Goal: Task Accomplishment & Management: Manage account settings

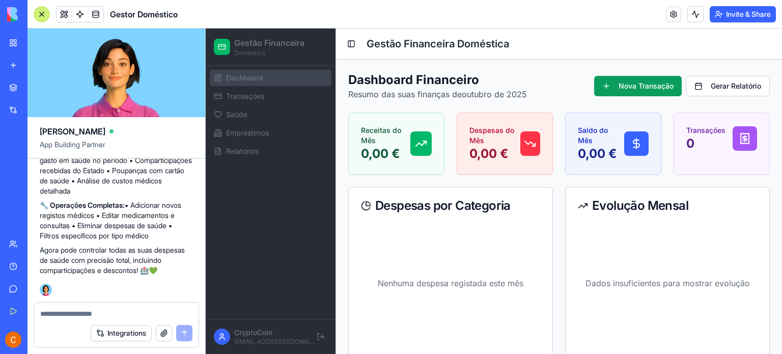
click at [43, 315] on textarea at bounding box center [116, 314] width 152 height 10
type textarea "**********"
click at [607, 91] on button "Nova Transação" at bounding box center [638, 86] width 88 height 20
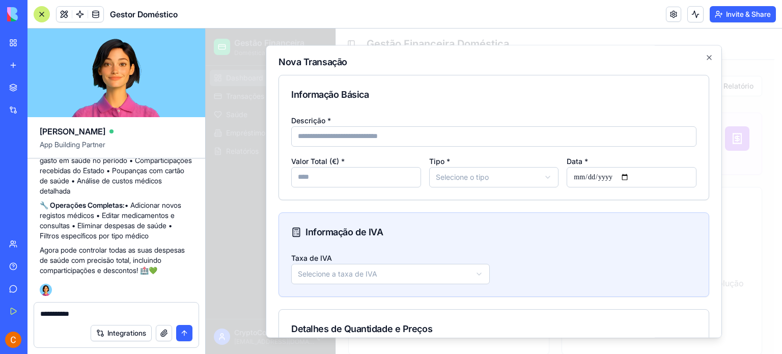
click at [665, 144] on input "Descrição *" at bounding box center [493, 136] width 405 height 20
click at [501, 180] on body "**********" at bounding box center [490, 343] width 569 height 629
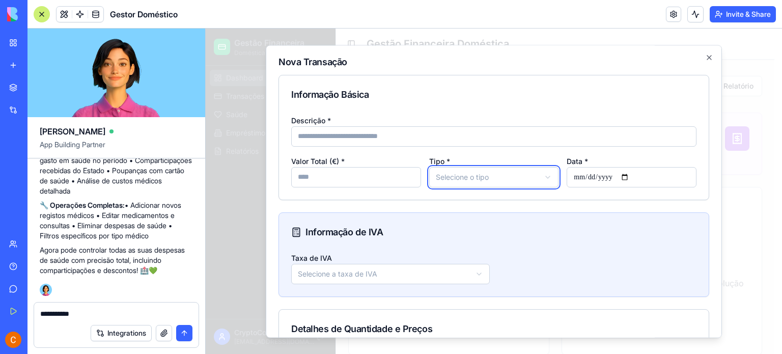
click at [105, 311] on textarea "**********" at bounding box center [116, 314] width 153 height 10
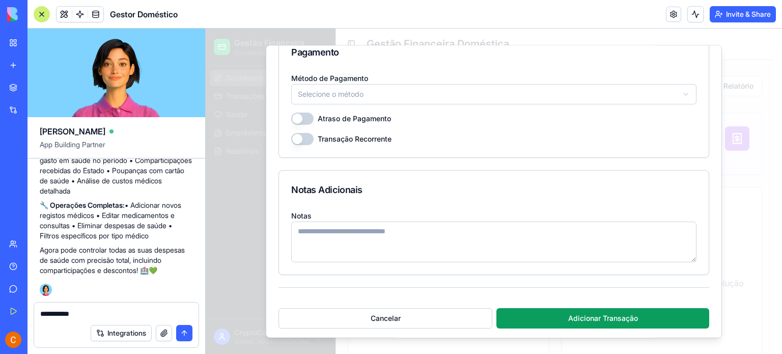
scroll to position [980, 0]
click at [396, 316] on button "Cancelar" at bounding box center [386, 318] width 214 height 20
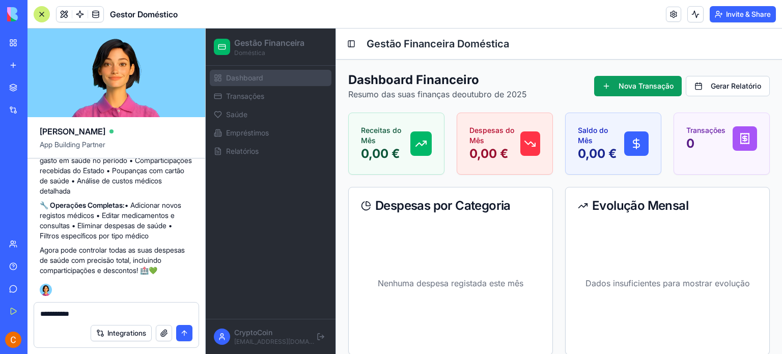
click at [40, 315] on textarea "**********" at bounding box center [116, 314] width 153 height 10
type textarea "*"
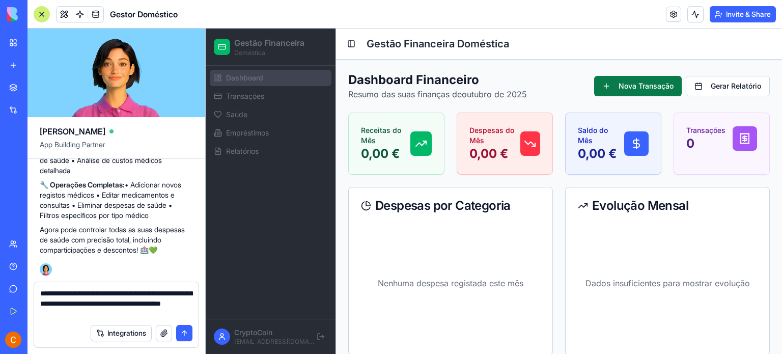
click at [617, 91] on button "Nova Transação" at bounding box center [638, 86] width 88 height 20
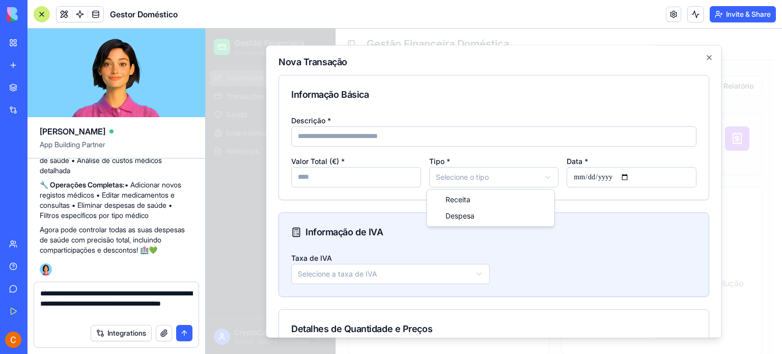
click at [511, 181] on body "**********" at bounding box center [490, 343] width 569 height 629
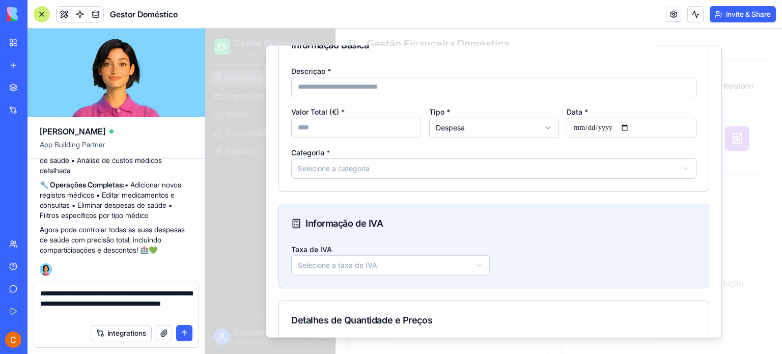
scroll to position [51, 0]
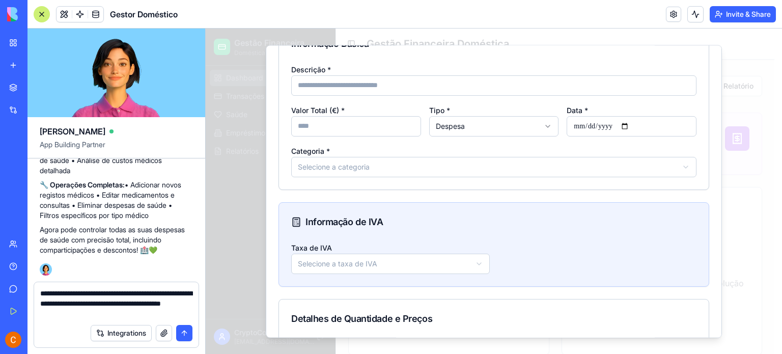
click at [373, 166] on body "**********" at bounding box center [490, 343] width 569 height 629
click at [496, 167] on body "**********" at bounding box center [490, 343] width 569 height 629
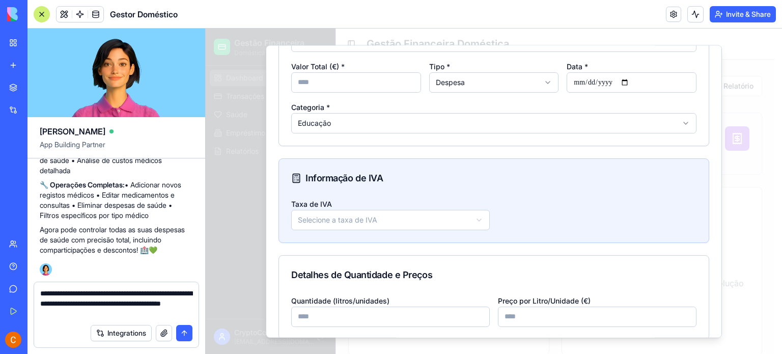
scroll to position [0, 0]
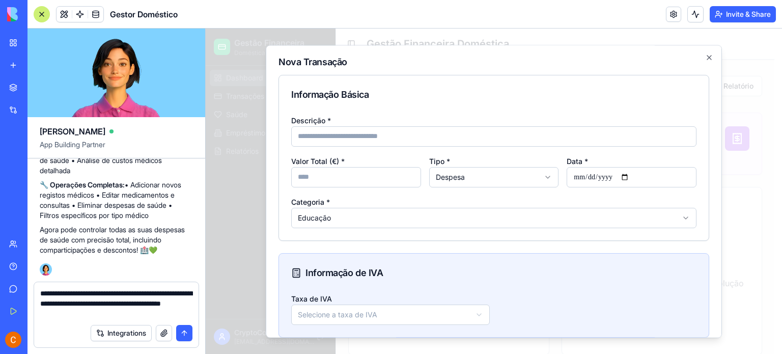
click at [128, 315] on textarea "**********" at bounding box center [116, 303] width 153 height 31
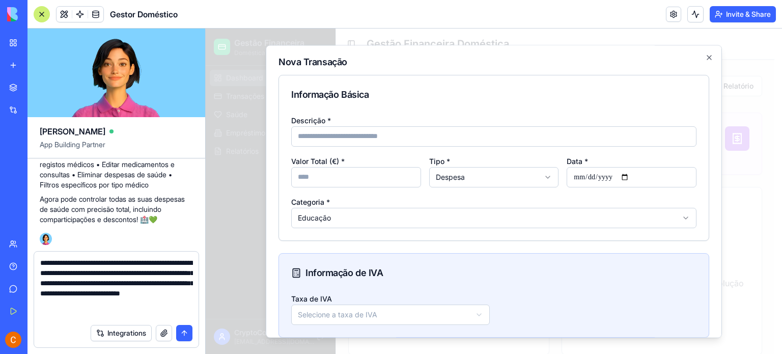
type textarea "**********"
click at [185, 333] on button "submit" at bounding box center [184, 333] width 16 height 16
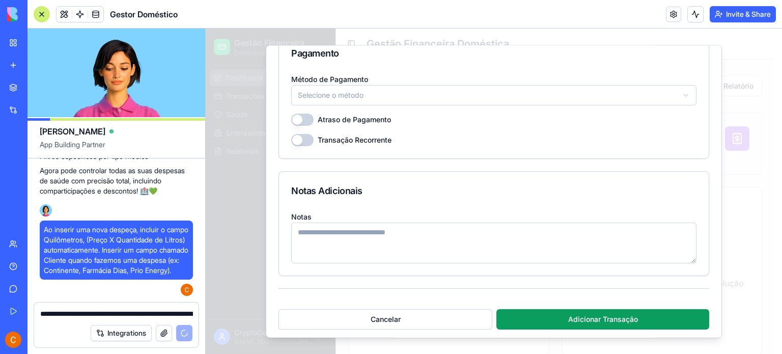
scroll to position [1021, 0]
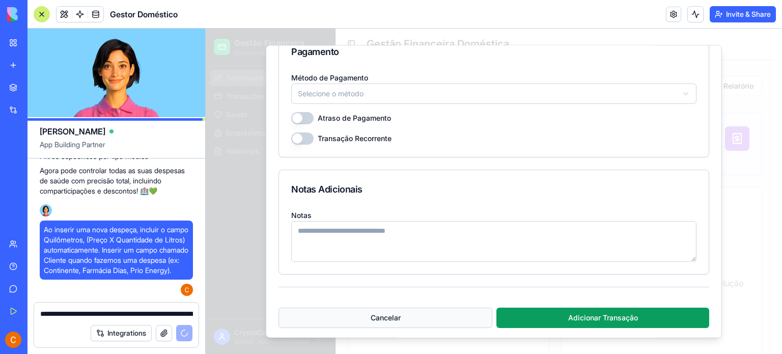
click at [391, 313] on button "Cancelar" at bounding box center [386, 318] width 214 height 20
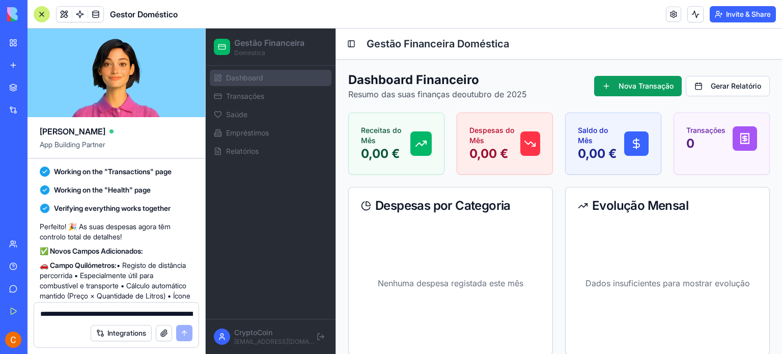
scroll to position [3138, 0]
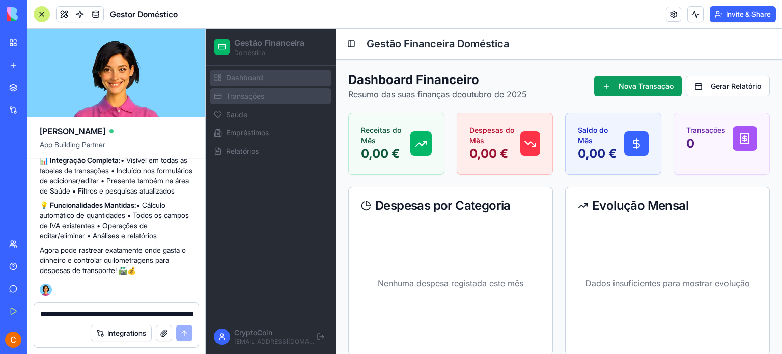
click at [252, 101] on link "Transações" at bounding box center [271, 96] width 122 height 16
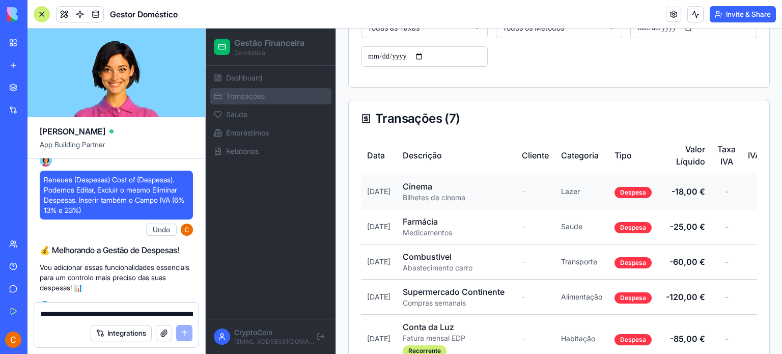
scroll to position [214, 0]
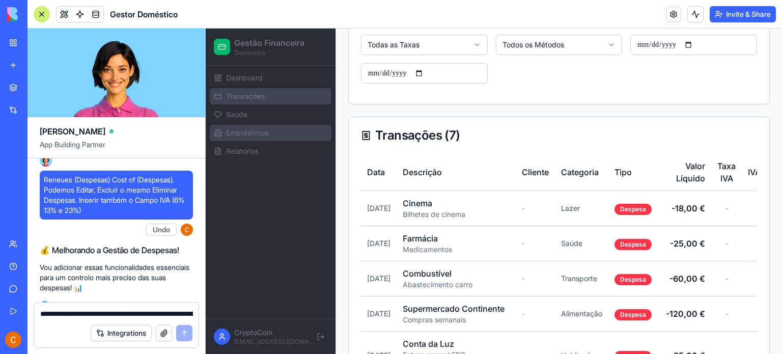
click at [256, 137] on span "Empréstimos" at bounding box center [247, 133] width 43 height 10
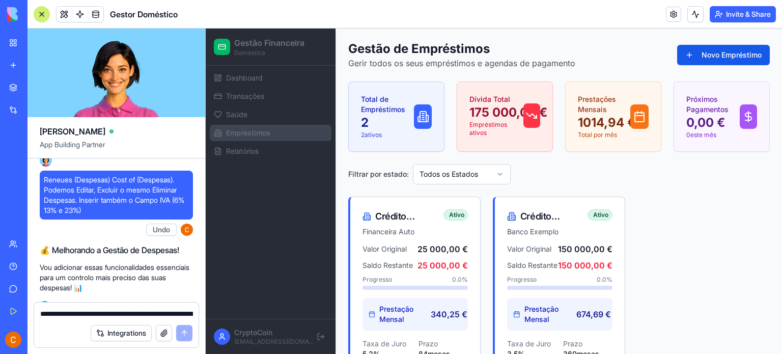
scroll to position [116, 0]
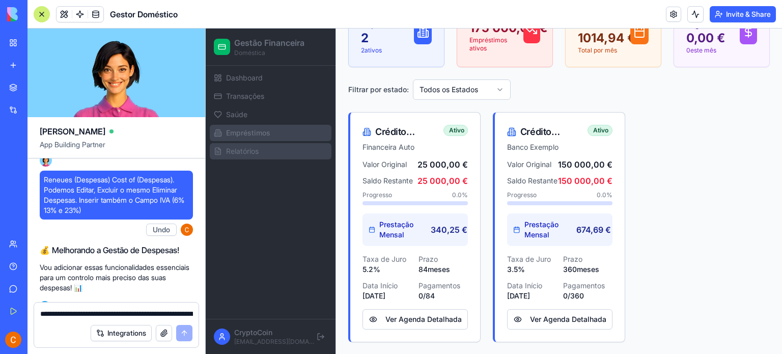
click at [237, 148] on span "Relatórios" at bounding box center [242, 151] width 33 height 10
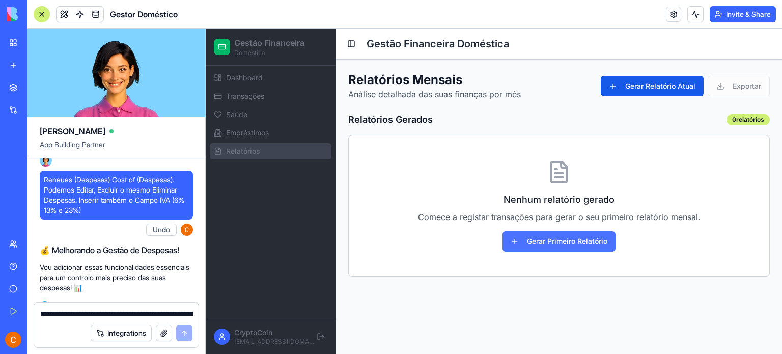
click at [605, 242] on button "Gerar Primeiro Relatório" at bounding box center [559, 241] width 113 height 20
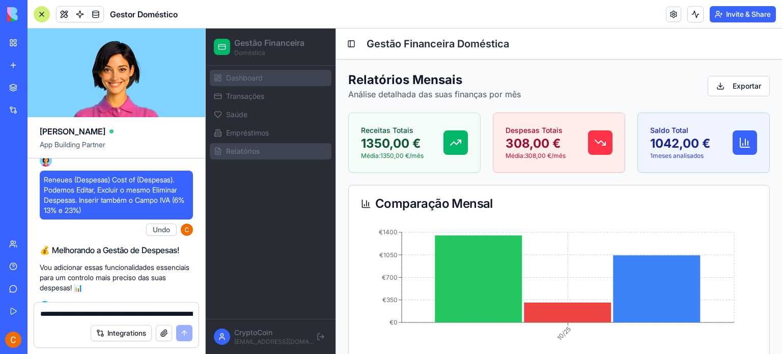
click at [240, 79] on span "Dashboard" at bounding box center [244, 78] width 37 height 10
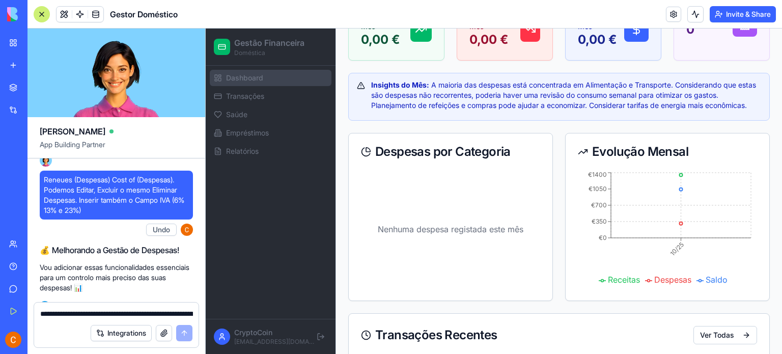
scroll to position [255, 0]
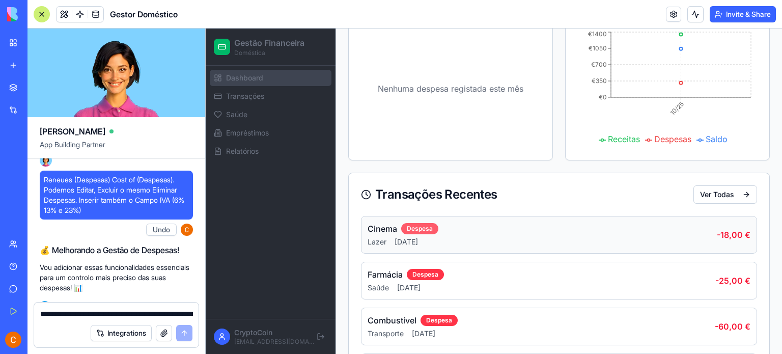
click at [424, 228] on div "Despesa" at bounding box center [419, 228] width 37 height 11
click at [675, 227] on div "Cinema Despesa" at bounding box center [542, 229] width 349 height 12
click at [711, 197] on button "Ver Todas" at bounding box center [726, 194] width 64 height 18
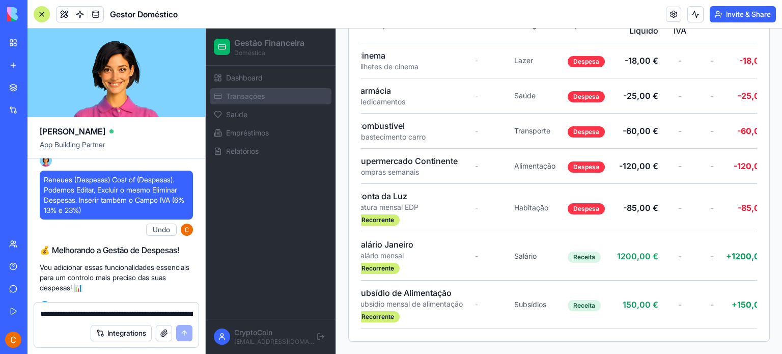
scroll to position [0, 28]
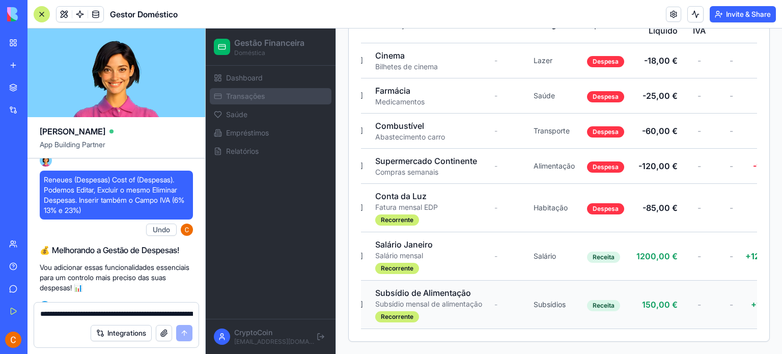
click at [451, 320] on td "Subsídio de Alimentação Subsídio mensal de alimentação Recorrente" at bounding box center [428, 305] width 119 height 48
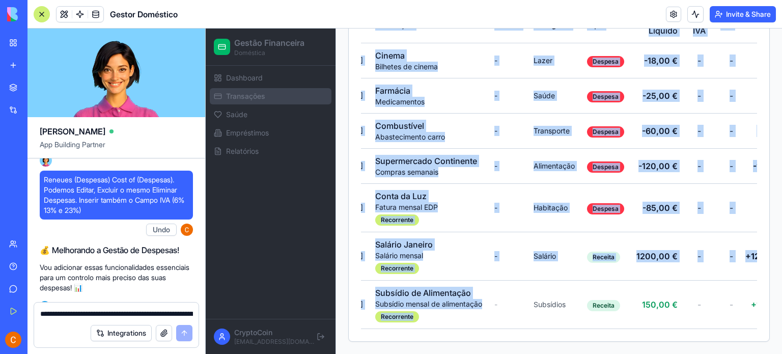
drag, startPoint x: 451, startPoint y: 320, endPoint x: 575, endPoint y: 330, distance: 124.1
click at [575, 330] on div "Data Descrição Cliente Categoria Tipo Valor Líquido Taxa IVA IVA Total Método D…" at bounding box center [559, 173] width 421 height 335
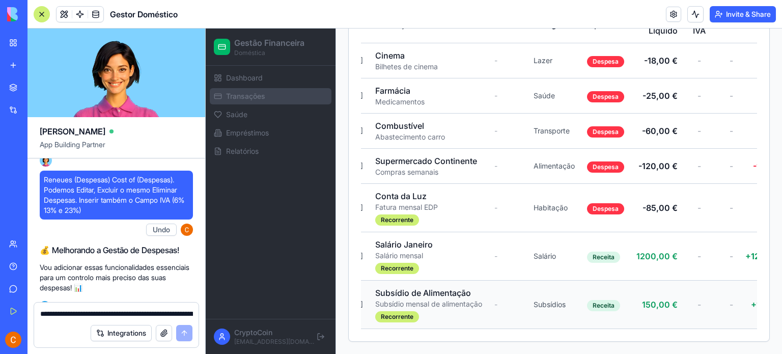
click at [528, 320] on td "-" at bounding box center [507, 305] width 39 height 48
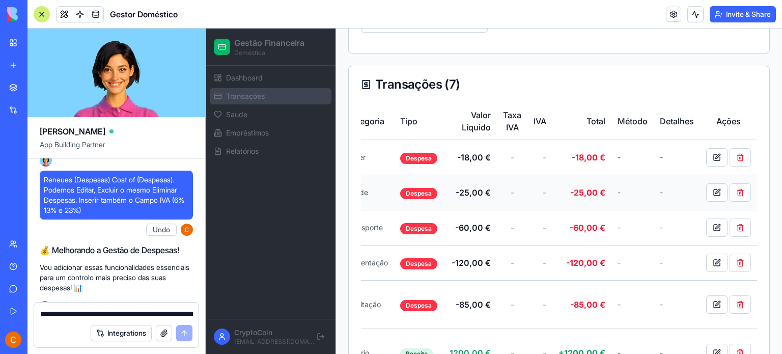
scroll to position [265, 0]
click at [735, 160] on button at bounding box center [740, 157] width 21 height 18
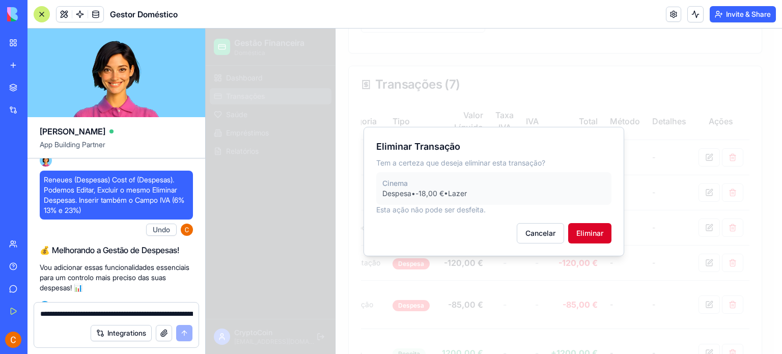
click at [610, 229] on button "Eliminar" at bounding box center [589, 233] width 43 height 20
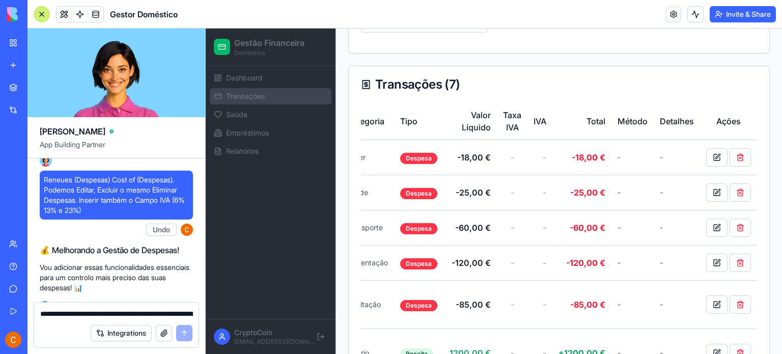
scroll to position [0, 229]
click at [740, 159] on button at bounding box center [740, 157] width 21 height 18
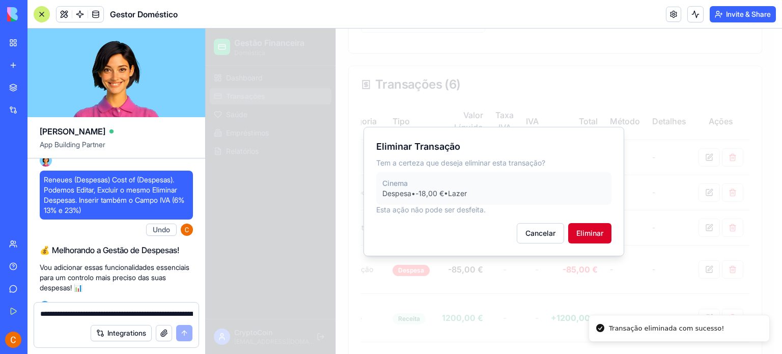
click at [601, 236] on button "Eliminar" at bounding box center [589, 233] width 43 height 20
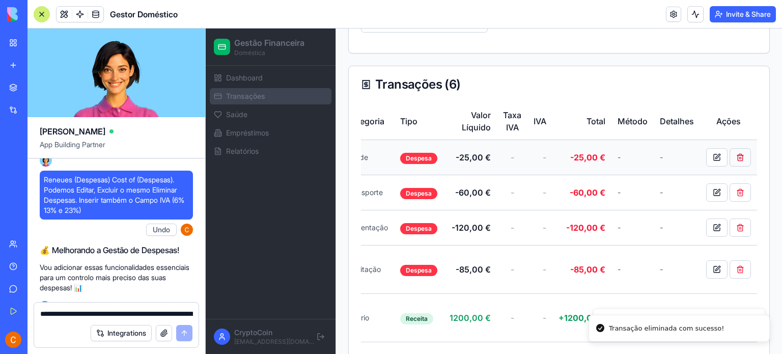
click at [744, 159] on button at bounding box center [740, 157] width 21 height 18
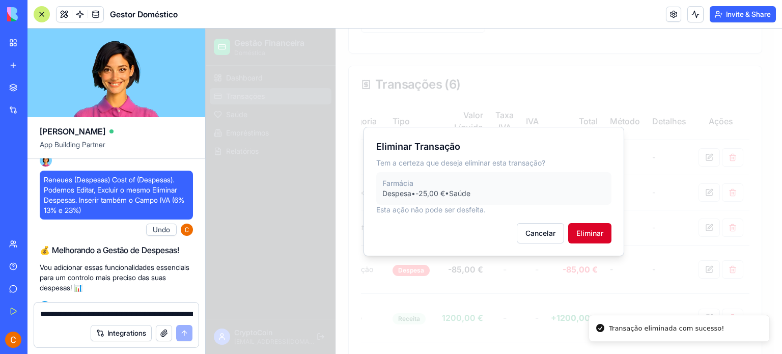
click at [599, 231] on button "Eliminar" at bounding box center [589, 233] width 43 height 20
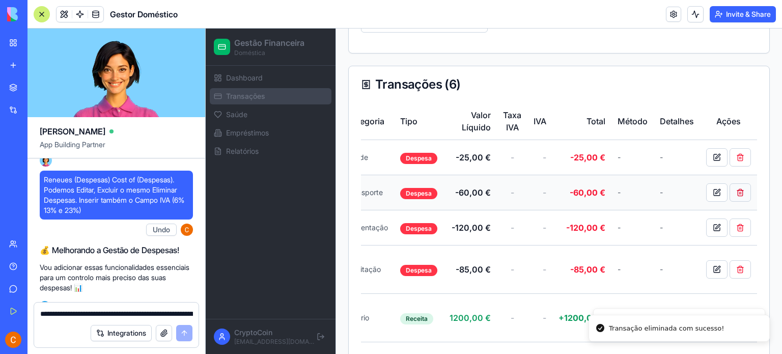
click at [742, 183] on button at bounding box center [740, 192] width 21 height 18
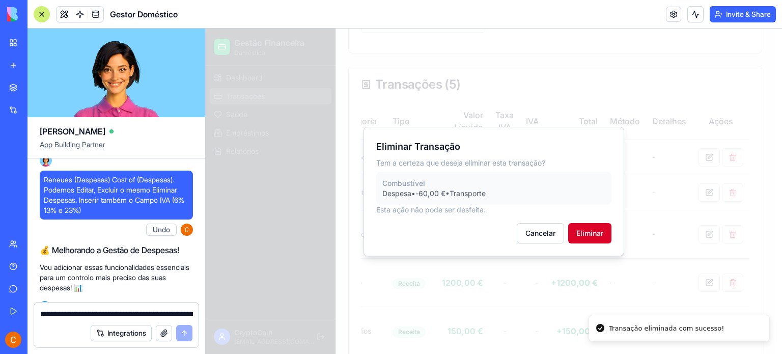
click at [586, 229] on button "Eliminar" at bounding box center [589, 233] width 43 height 20
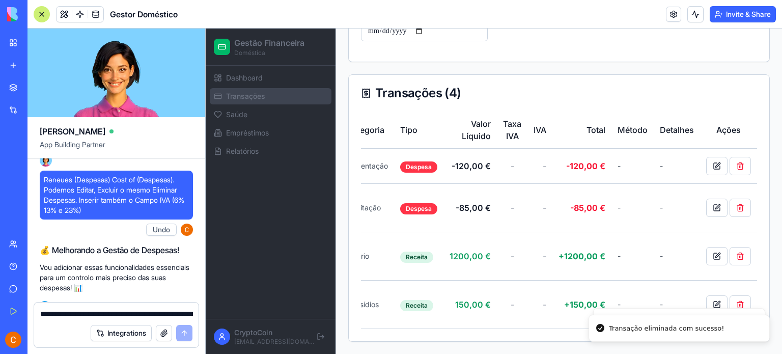
scroll to position [262, 0]
click at [746, 164] on button at bounding box center [740, 166] width 21 height 18
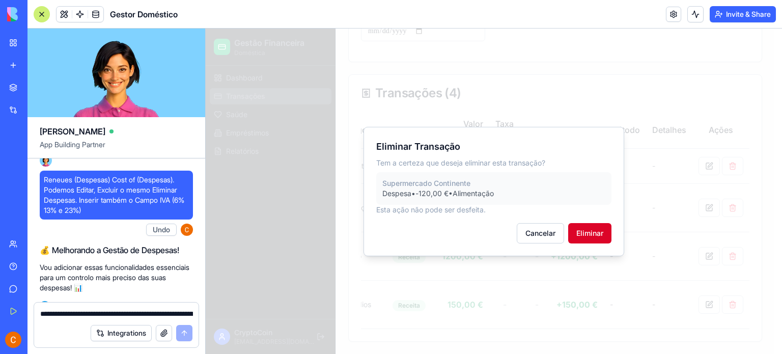
click at [595, 237] on button "Eliminar" at bounding box center [589, 233] width 43 height 20
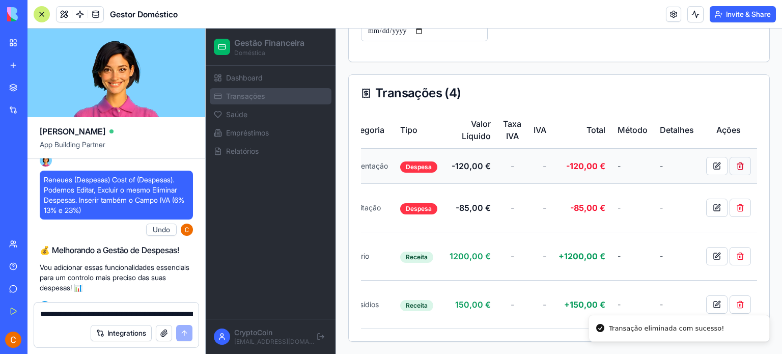
click at [743, 157] on button at bounding box center [740, 166] width 21 height 18
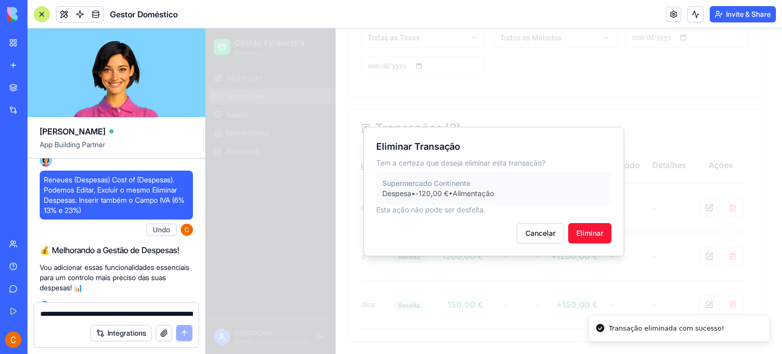
scroll to position [227, 0]
click at [588, 222] on div "Eliminar Transação Tem a certeza que deseja eliminar esta transação? Supermerca…" at bounding box center [494, 191] width 261 height 129
click at [588, 227] on button "Eliminar" at bounding box center [589, 233] width 43 height 20
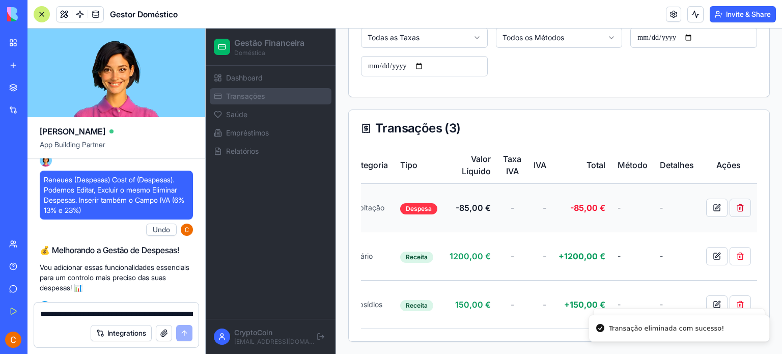
click at [741, 203] on button at bounding box center [740, 208] width 21 height 18
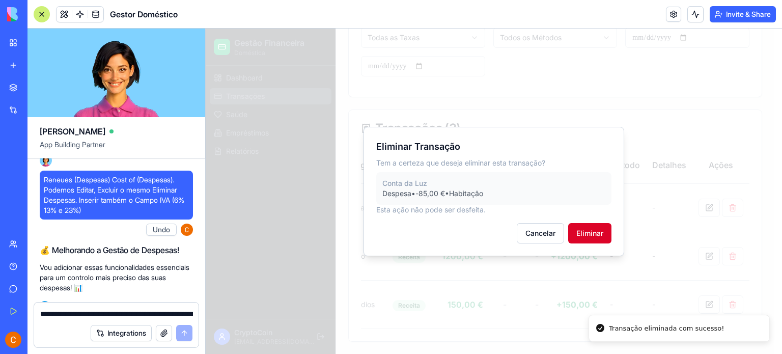
click at [584, 236] on button "Eliminar" at bounding box center [589, 233] width 43 height 20
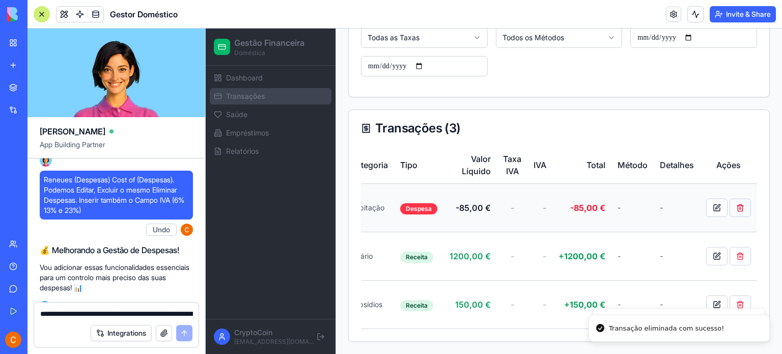
click at [746, 204] on button at bounding box center [740, 208] width 21 height 18
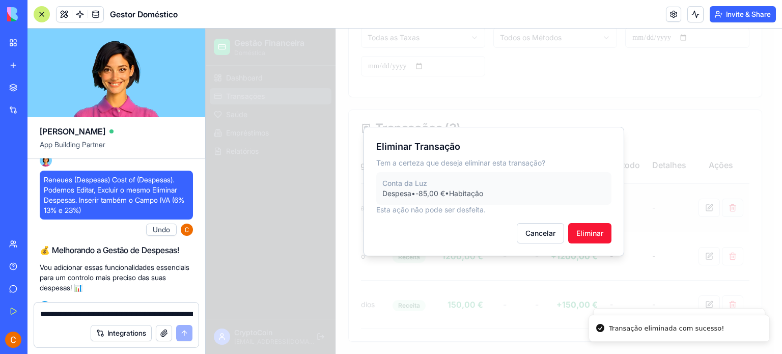
scroll to position [179, 0]
click at [584, 238] on button "Eliminar" at bounding box center [589, 233] width 43 height 20
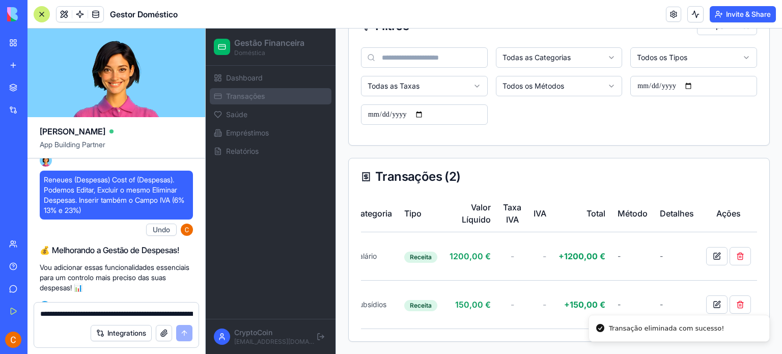
scroll to position [0, 220]
click at [738, 252] on button at bounding box center [740, 256] width 21 height 18
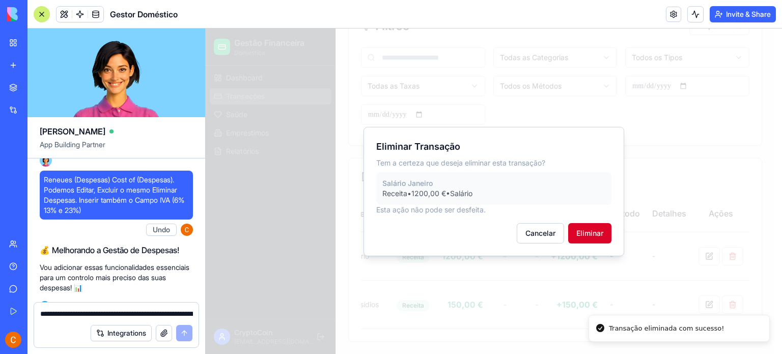
click at [586, 236] on button "Eliminar" at bounding box center [589, 233] width 43 height 20
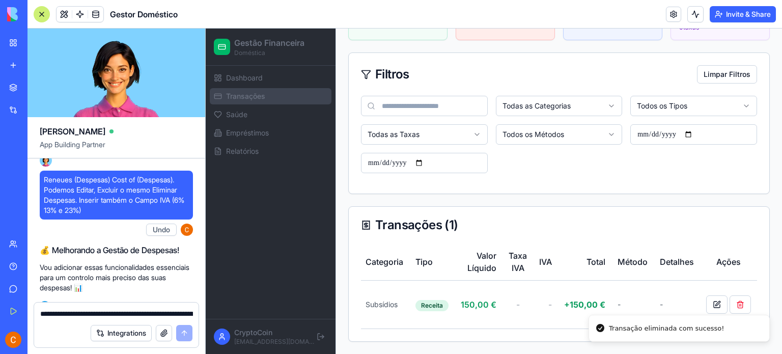
scroll to position [0, 216]
click at [733, 295] on button at bounding box center [740, 304] width 21 height 18
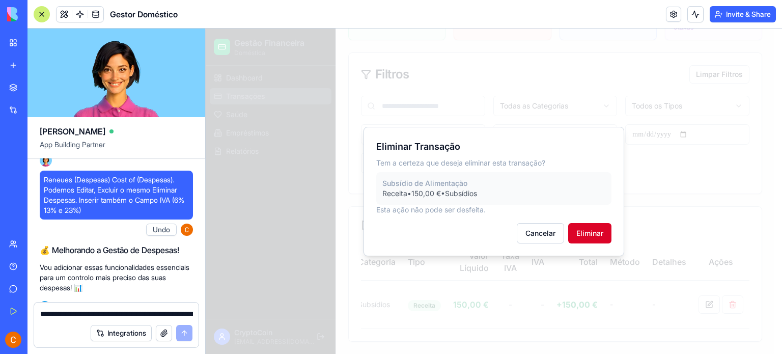
click at [580, 237] on button "Eliminar" at bounding box center [589, 233] width 43 height 20
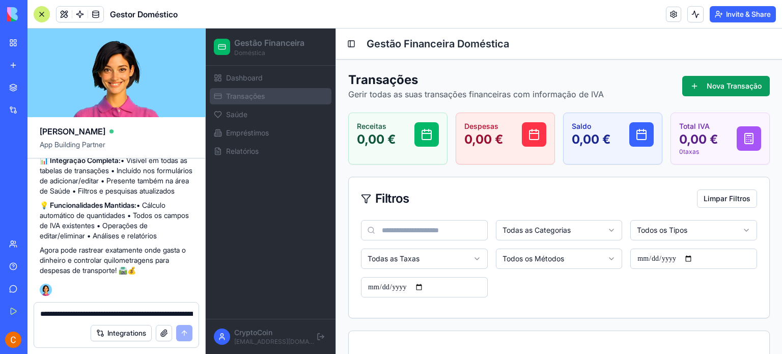
scroll to position [3138, 0]
click at [81, 315] on textarea "**********" at bounding box center [116, 314] width 153 height 10
click at [74, 315] on textarea "**********" at bounding box center [116, 314] width 153 height 10
click at [237, 119] on span "Saúde" at bounding box center [236, 115] width 21 height 10
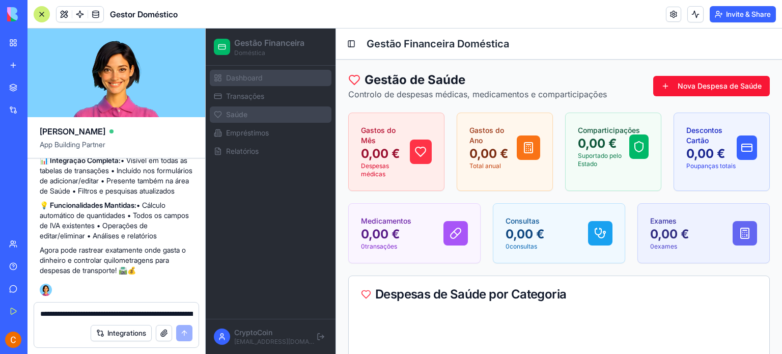
click at [236, 84] on link "Dashboard" at bounding box center [271, 78] width 122 height 16
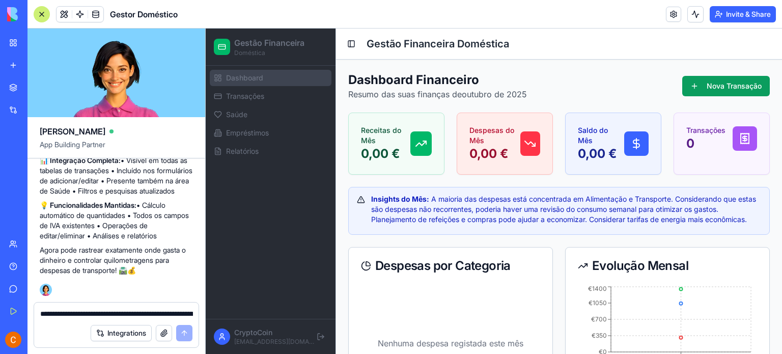
click at [69, 316] on textarea "**********" at bounding box center [116, 314] width 153 height 10
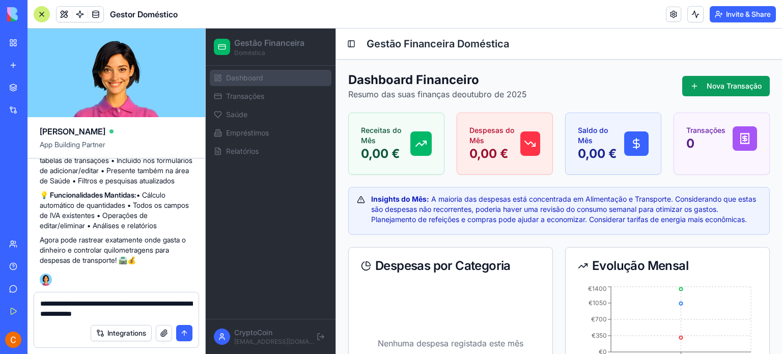
type textarea "**********"
click at [186, 334] on button "submit" at bounding box center [184, 333] width 16 height 16
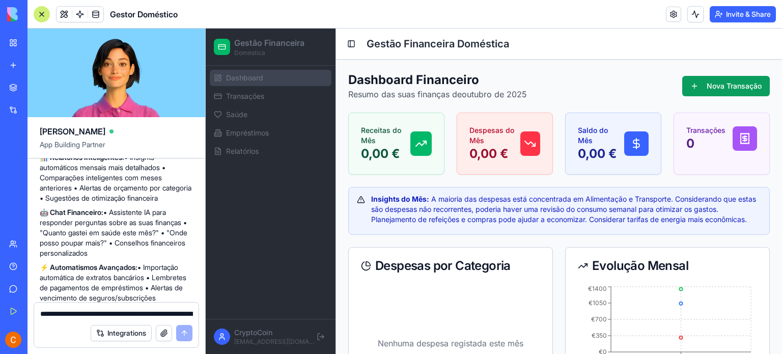
scroll to position [3376, 0]
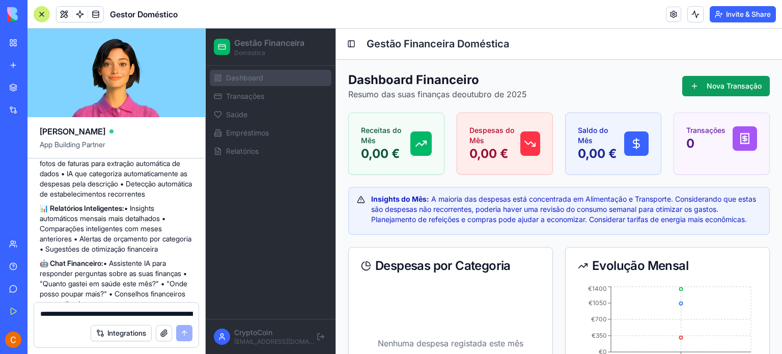
click at [123, 308] on div "**********" at bounding box center [116, 311] width 165 height 16
click at [120, 313] on textarea "**********" at bounding box center [116, 314] width 153 height 10
type textarea "*"
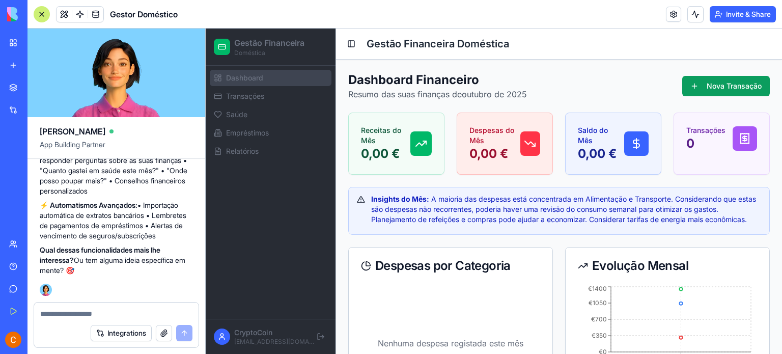
scroll to position [3631, 0]
click at [65, 311] on textarea at bounding box center [116, 314] width 153 height 10
type textarea "**********"
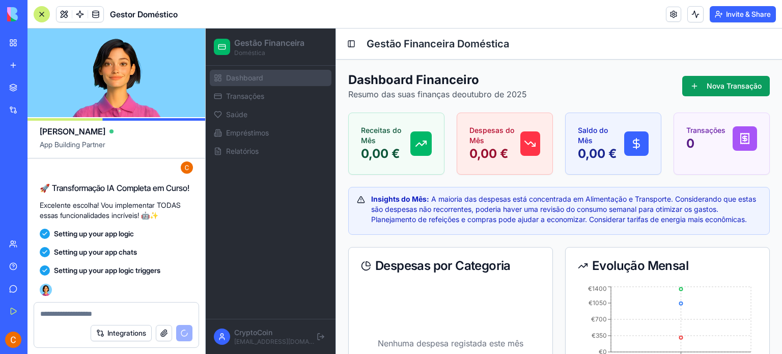
scroll to position [3930, 0]
